Goal: Task Accomplishment & Management: Manage account settings

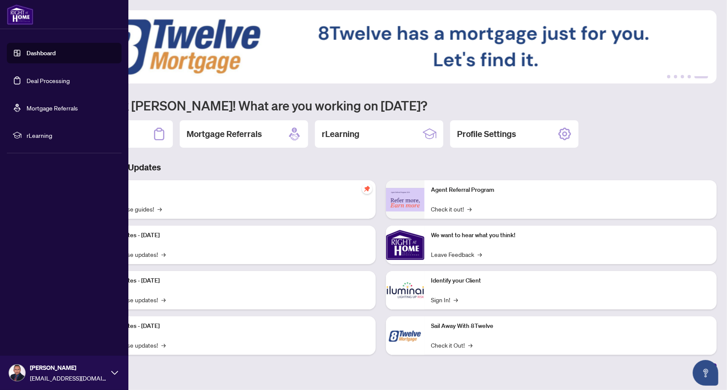
click at [44, 51] on link "Dashboard" at bounding box center [41, 53] width 29 height 8
click at [35, 80] on link "Deal Processing" at bounding box center [48, 81] width 43 height 8
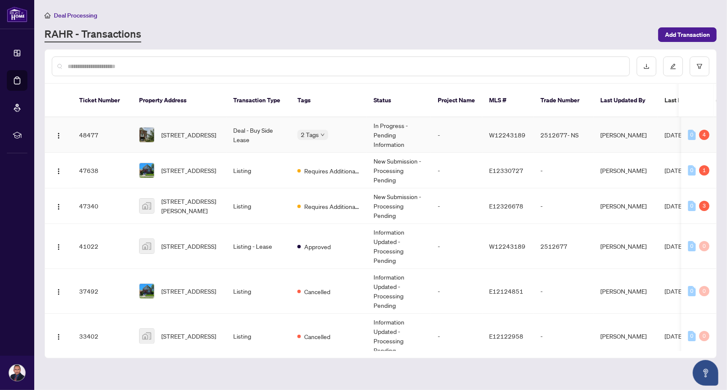
click at [265, 123] on td "Deal - Buy Side Lease" at bounding box center [258, 135] width 64 height 36
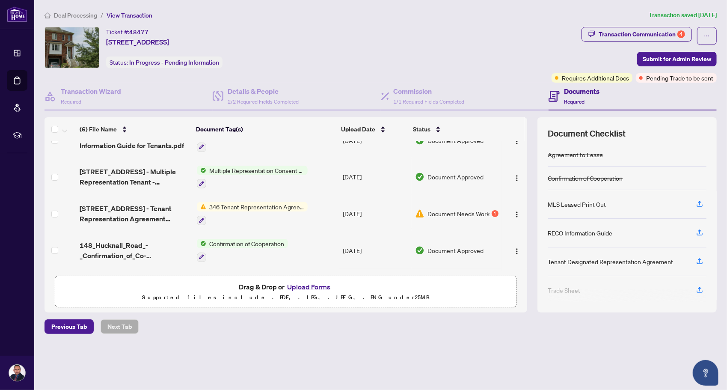
scroll to position [91, 0]
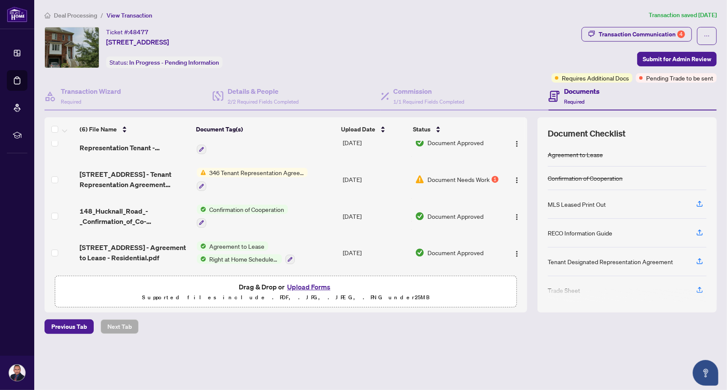
click at [261, 168] on span "346 Tenant Representation Agreement - Authority for Lease or Purchase" at bounding box center [256, 172] width 101 height 9
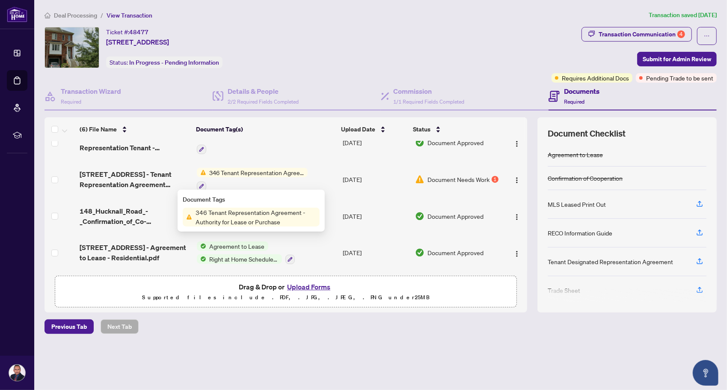
click at [257, 212] on span "346 Tenant Representation Agreement - Authority for Lease or Purchase" at bounding box center [255, 216] width 127 height 19
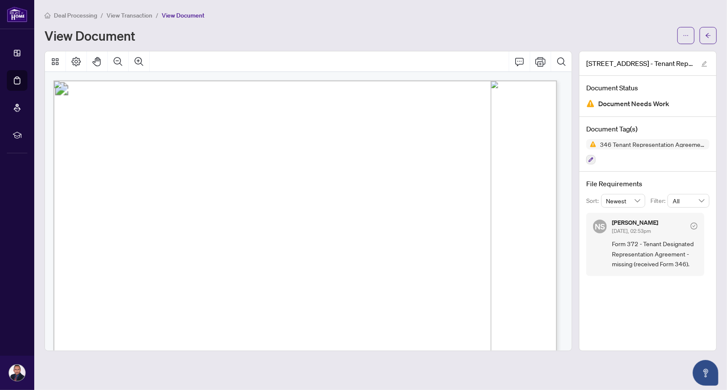
click at [591, 104] on img at bounding box center [590, 103] width 9 height 9
click at [592, 145] on img at bounding box center [591, 144] width 10 height 10
click at [705, 37] on icon "arrow-left" at bounding box center [708, 36] width 6 height 6
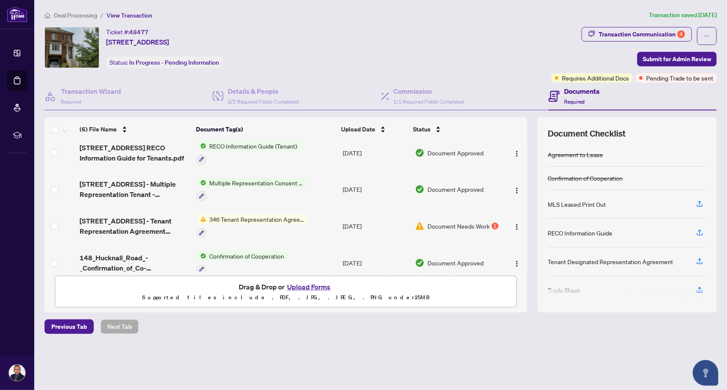
scroll to position [91, 0]
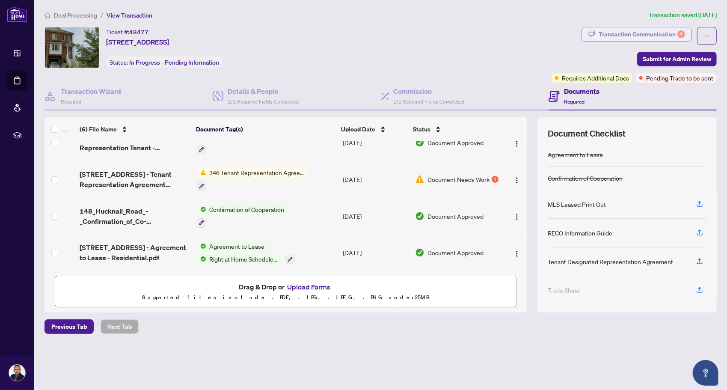
click at [622, 30] on div "Transaction Communication 4" at bounding box center [642, 34] width 86 height 14
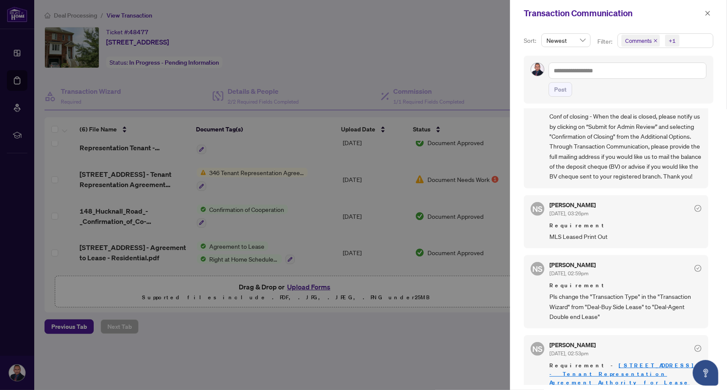
scroll to position [457, 0]
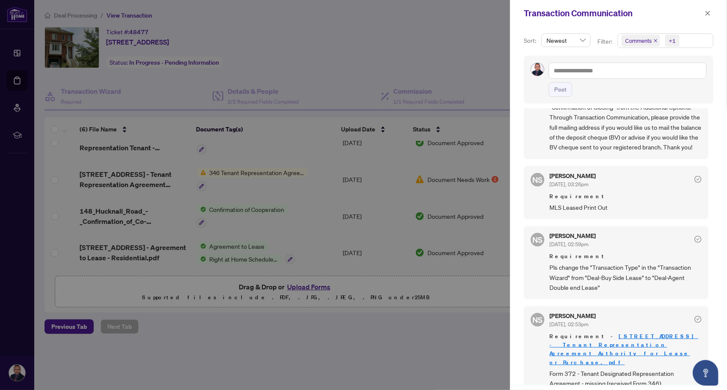
click at [302, 186] on div at bounding box center [363, 195] width 727 height 390
click at [708, 13] on icon "close" at bounding box center [707, 13] width 5 height 5
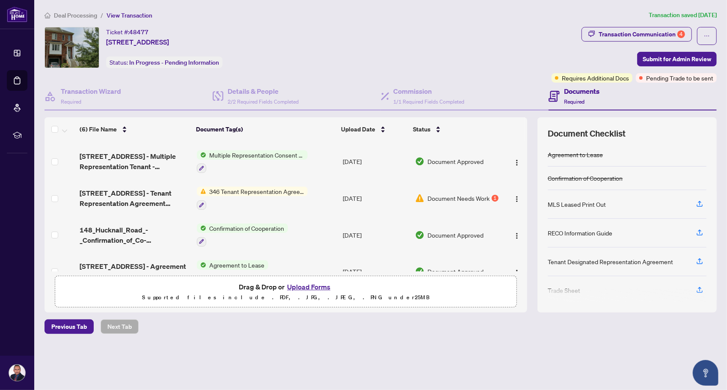
scroll to position [91, 0]
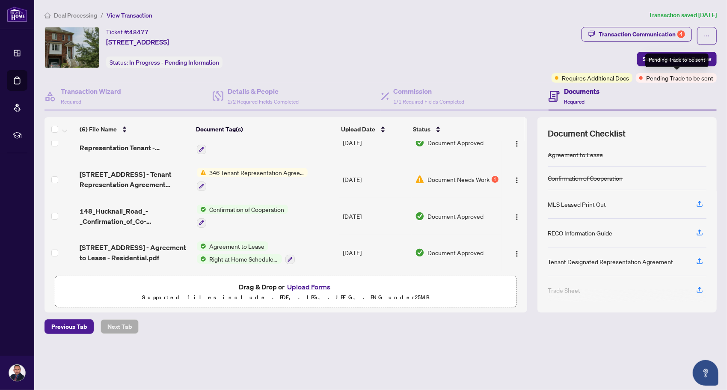
click at [656, 80] on span "Pending Trade to be sent" at bounding box center [679, 77] width 67 height 9
click at [453, 89] on h4 "Commission" at bounding box center [429, 91] width 71 height 10
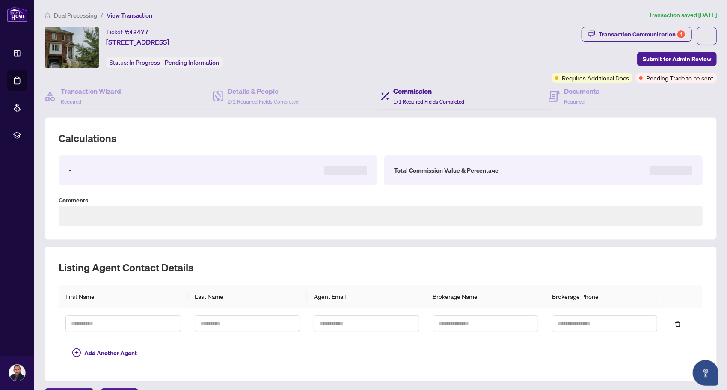
type textarea "**********"
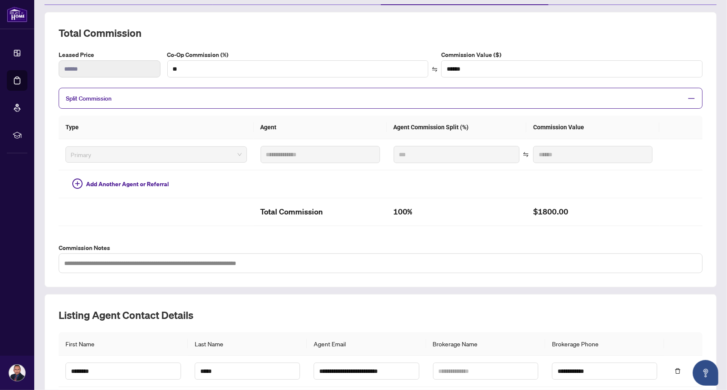
scroll to position [201, 0]
